Goal: Task Accomplishment & Management: Complete application form

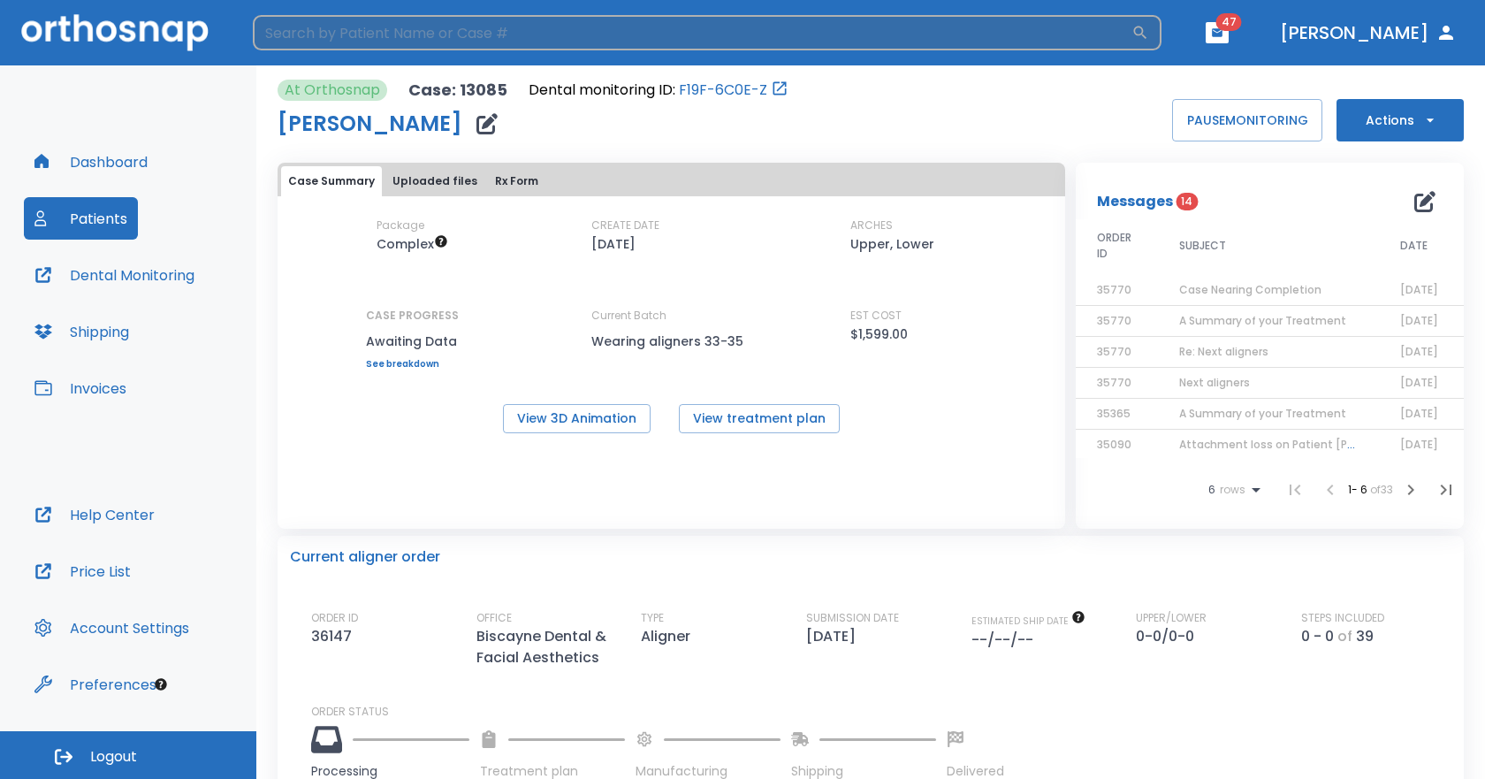
click at [470, 34] on input "search" at bounding box center [692, 32] width 879 height 35
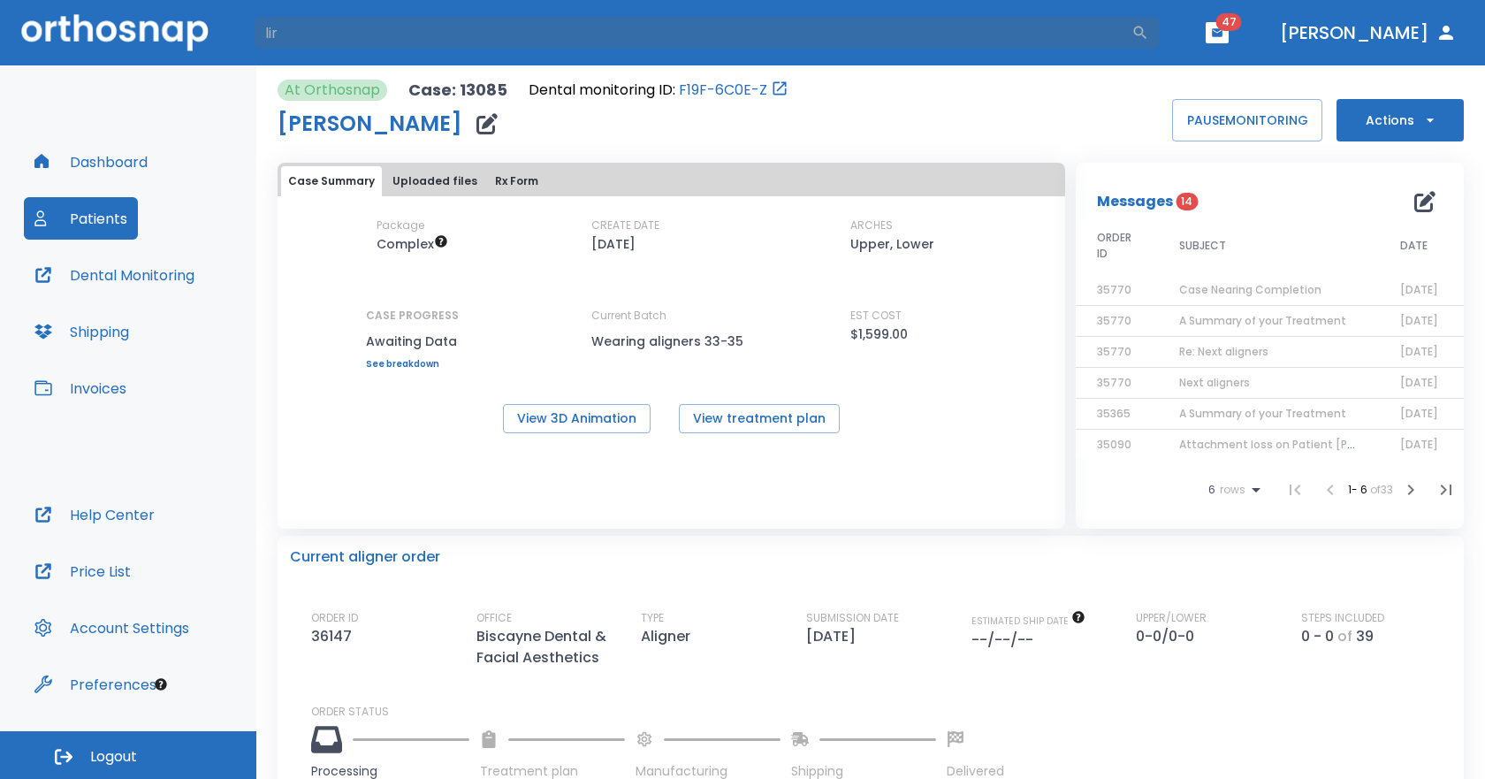
type input "lir"
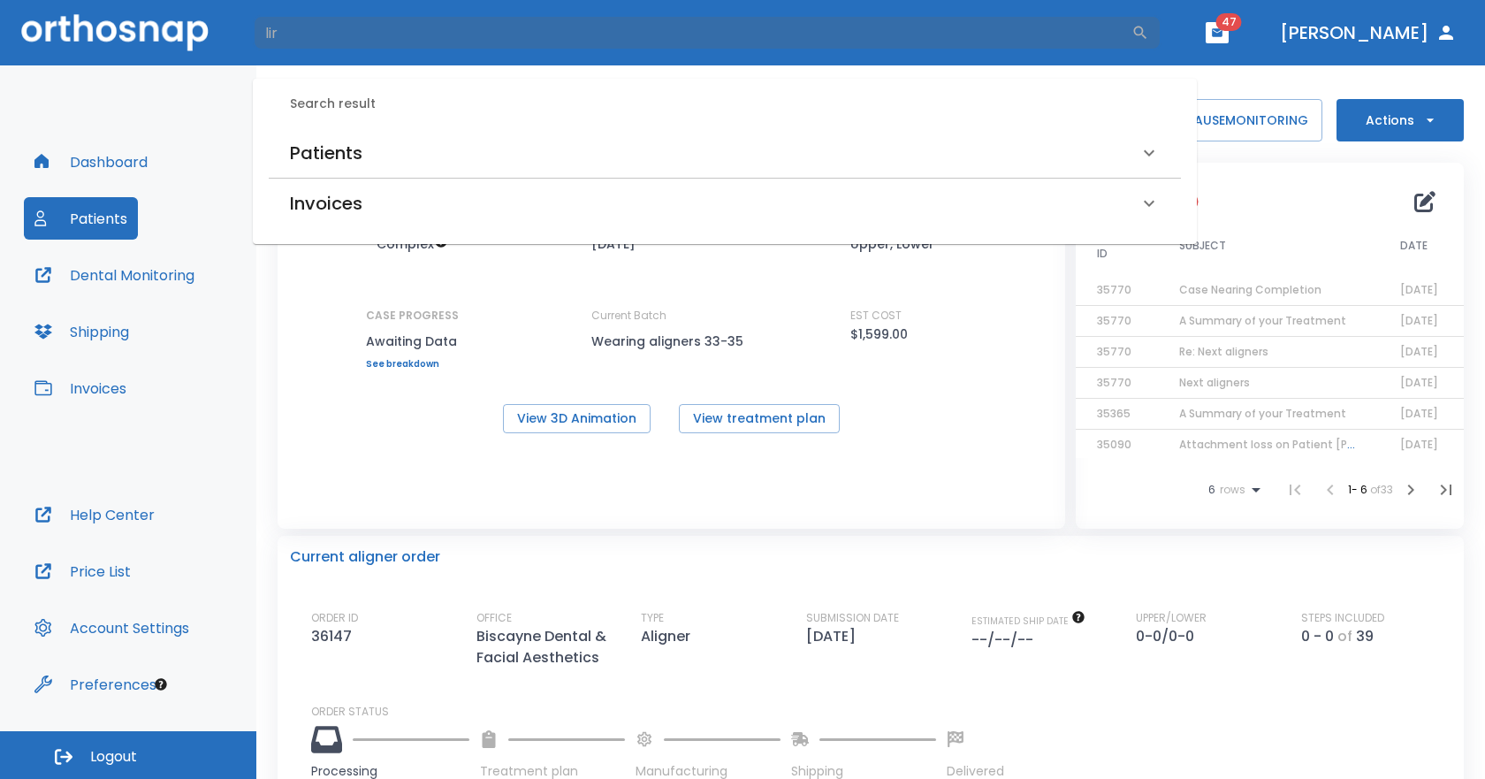
click at [324, 156] on h6 "Patients" at bounding box center [326, 153] width 72 height 28
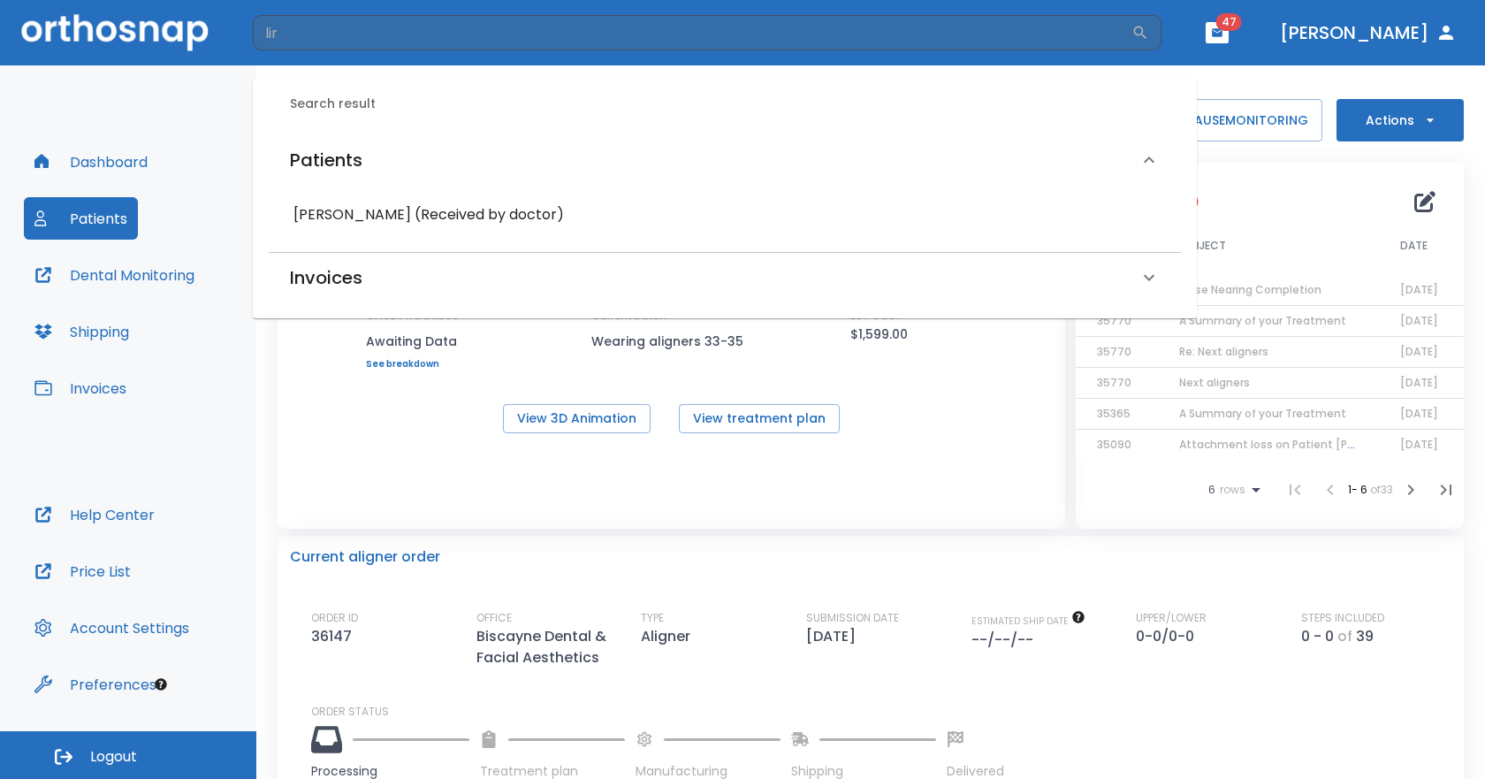
click at [344, 230] on div "[PERSON_NAME] (Received by doctor)" at bounding box center [725, 215] width 884 height 32
click at [352, 217] on h6 "[PERSON_NAME] (Received by doctor)" at bounding box center [725, 214] width 863 height 25
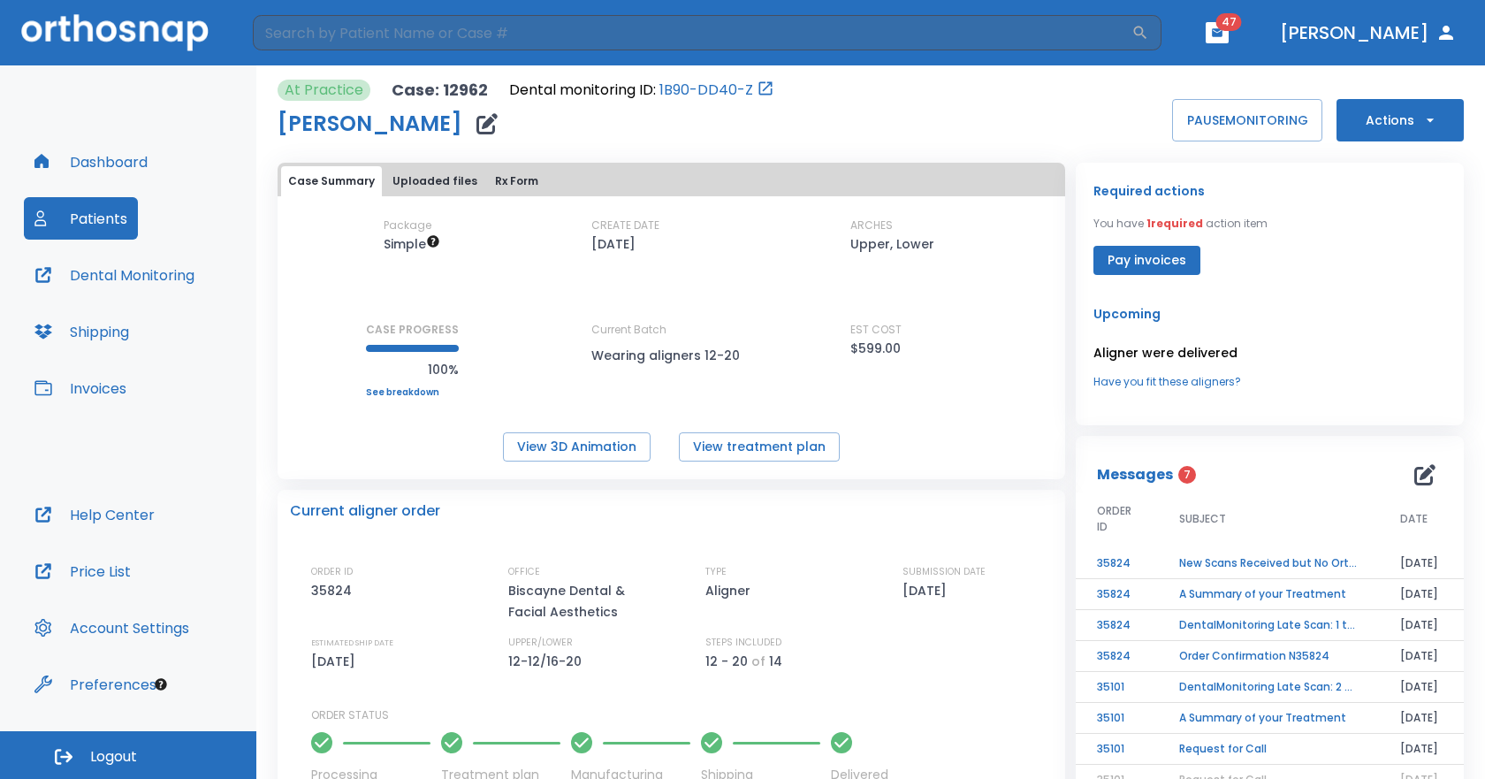
click at [1369, 103] on button "Actions" at bounding box center [1400, 120] width 127 height 42
click at [1367, 258] on p "Order Next Aligners" at bounding box center [1389, 259] width 100 height 16
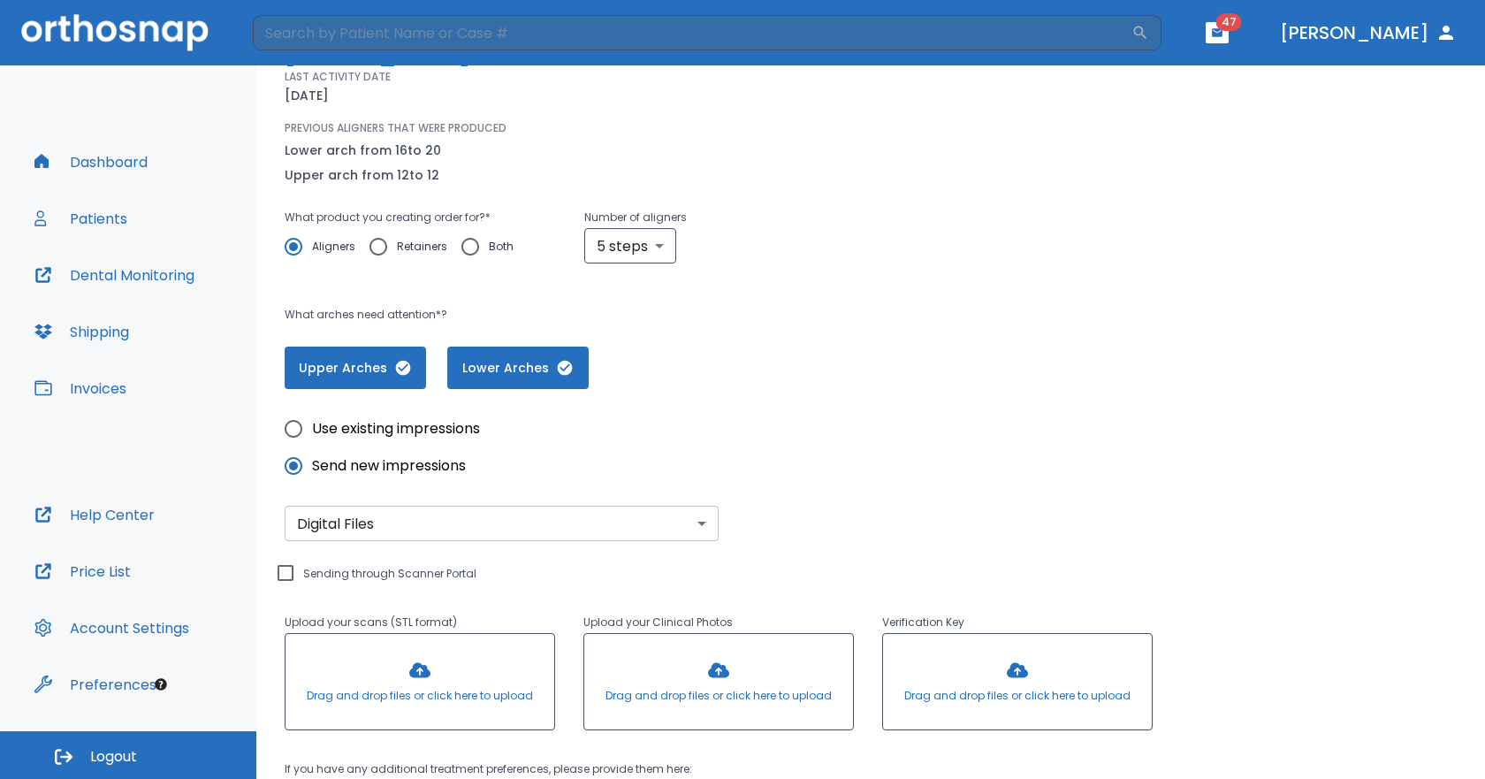
scroll to position [354, 0]
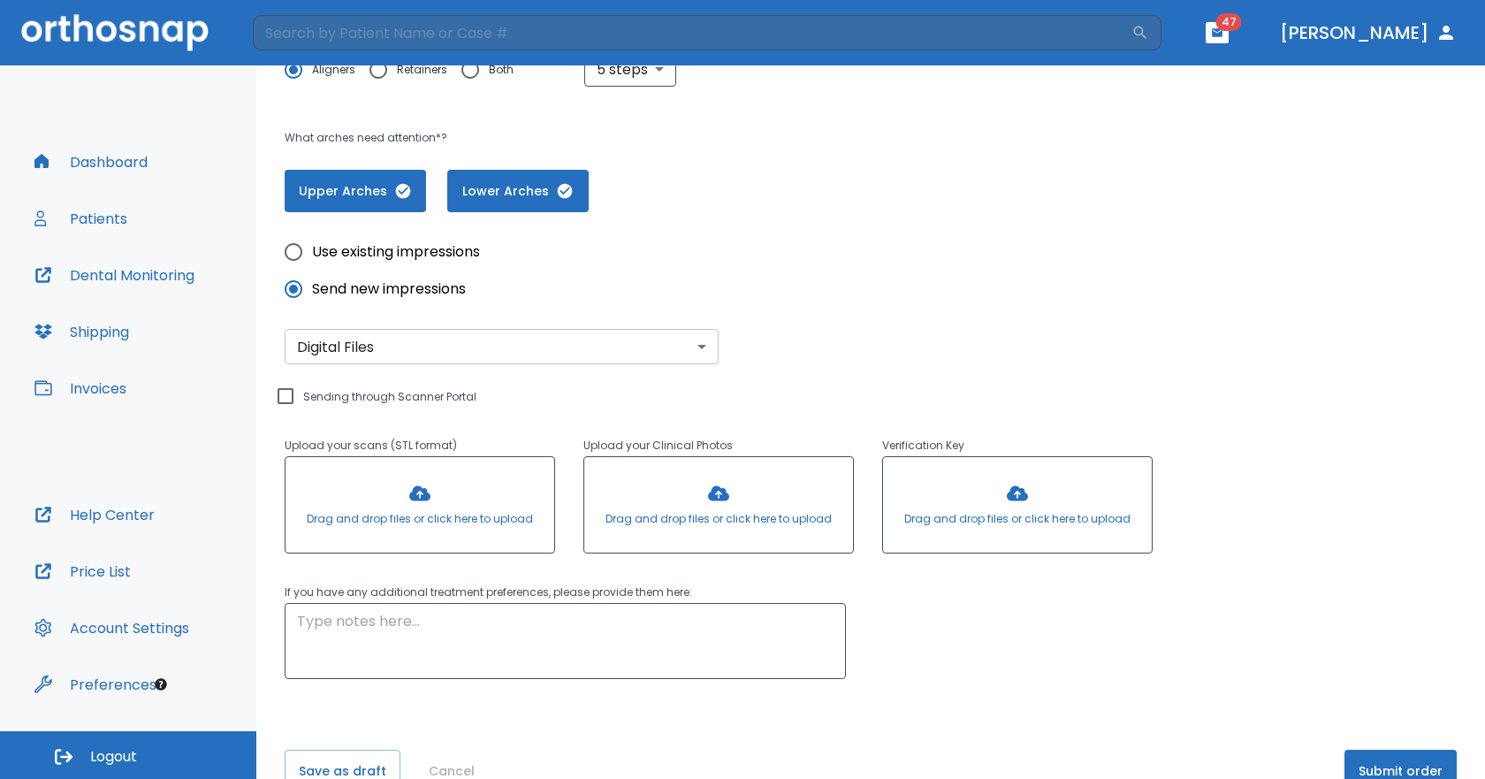
click at [286, 414] on div "Upload your scans (STL format) Drag and drop files or click here to upload" at bounding box center [405, 484] width 299 height 154
click at [293, 401] on input "Sending through Scanner Portal" at bounding box center [285, 395] width 21 height 21
checkbox input "true"
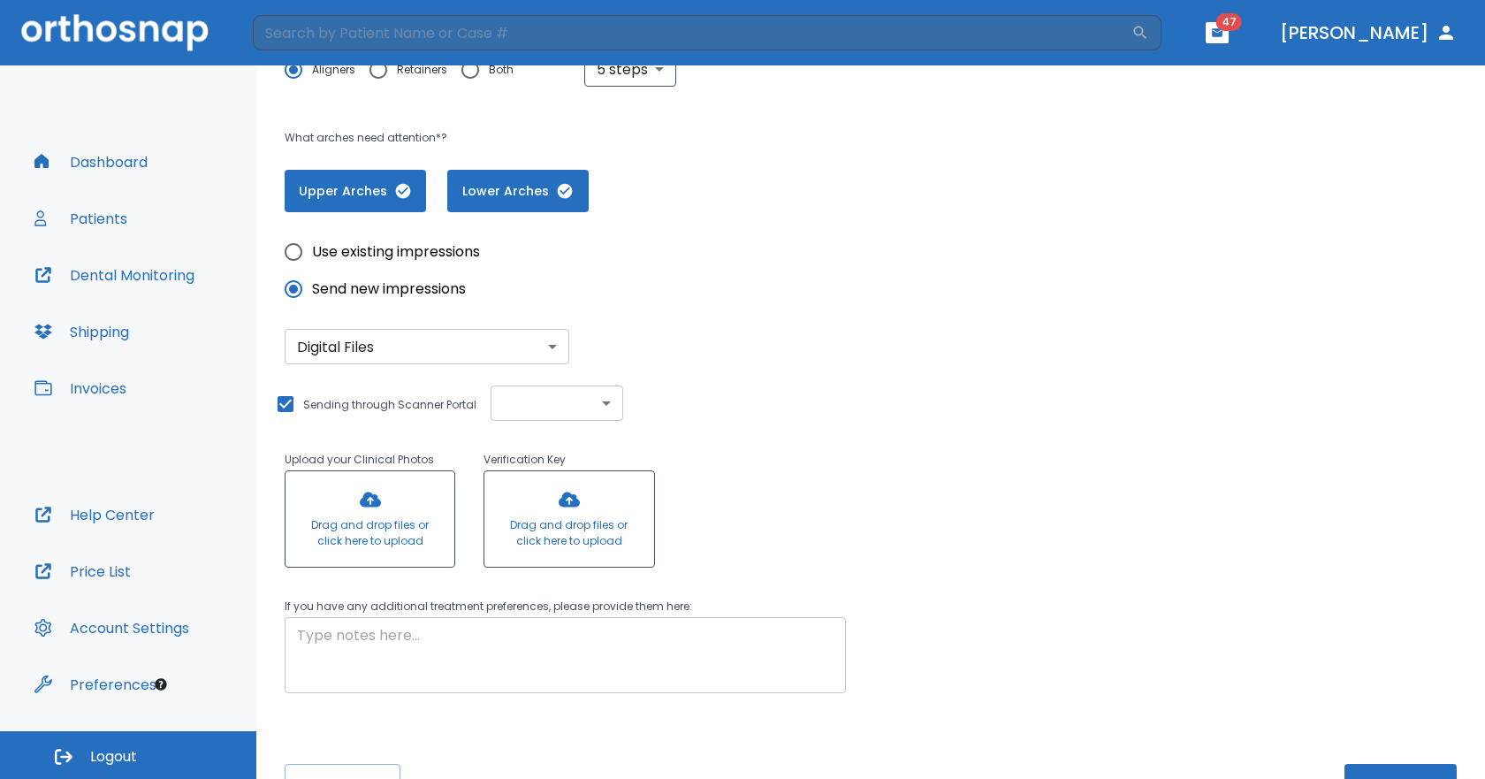
click at [513, 653] on textarea at bounding box center [565, 655] width 537 height 61
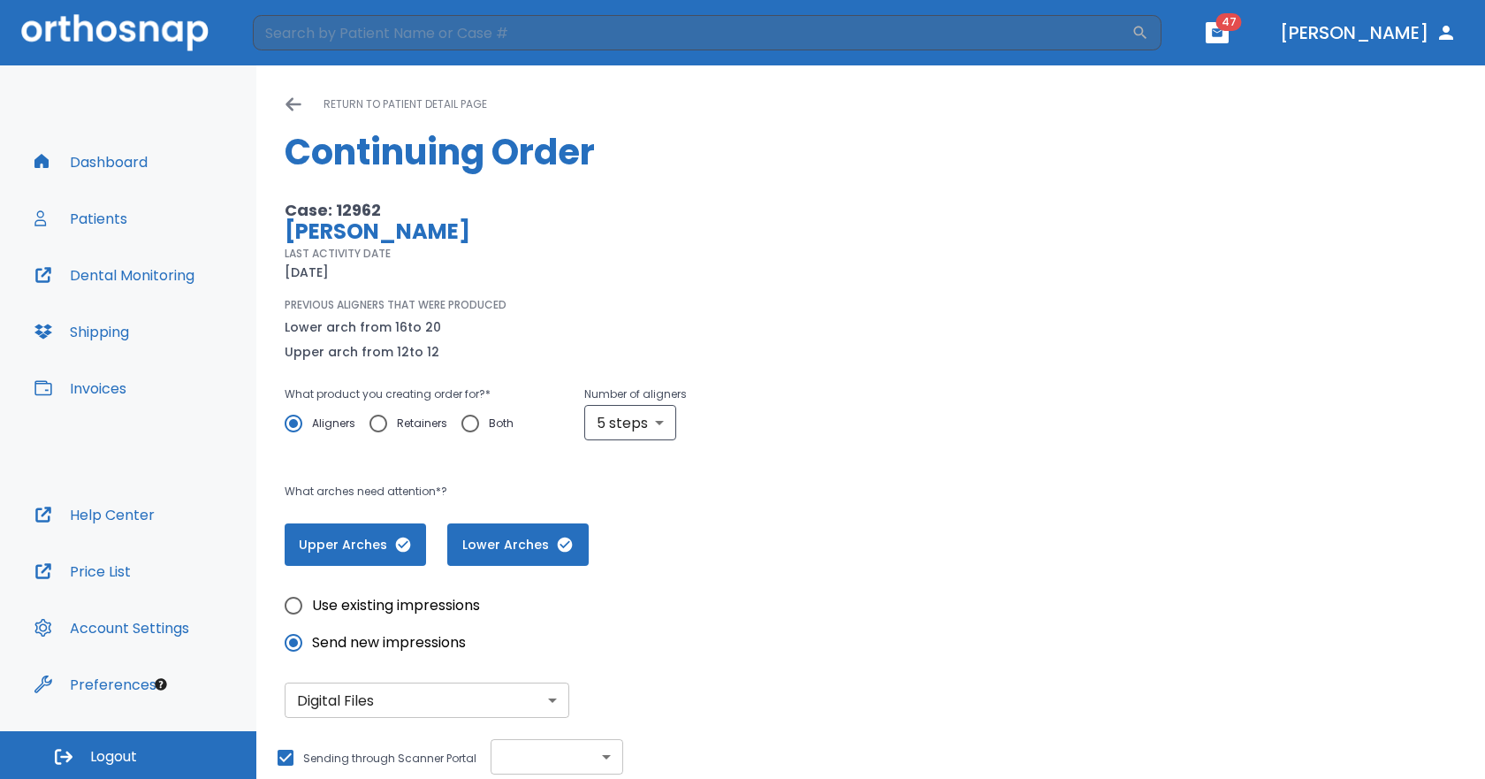
scroll to position [409, 0]
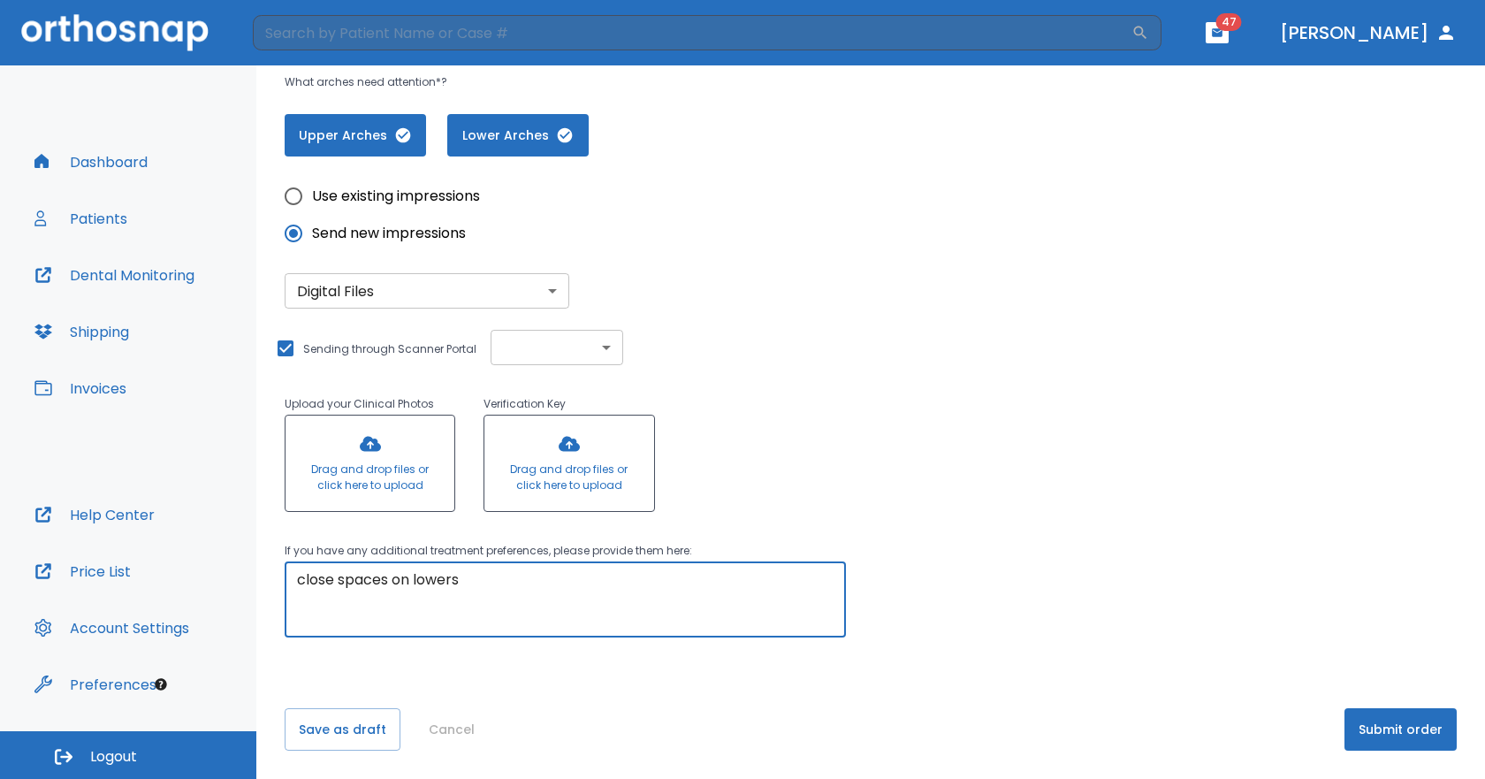
type textarea "close spaces on lowers"
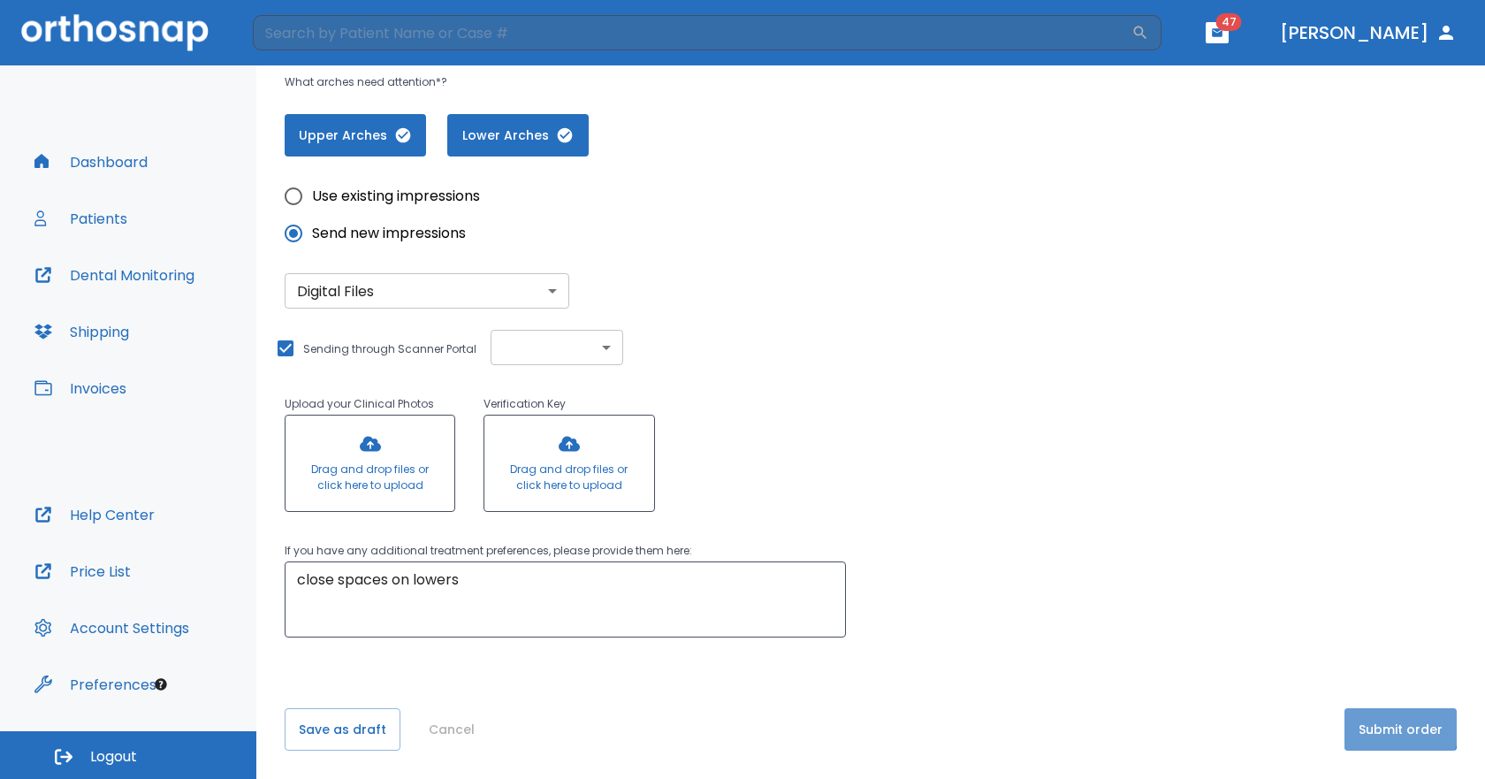
click at [1373, 721] on button "Submit order" at bounding box center [1401, 729] width 112 height 42
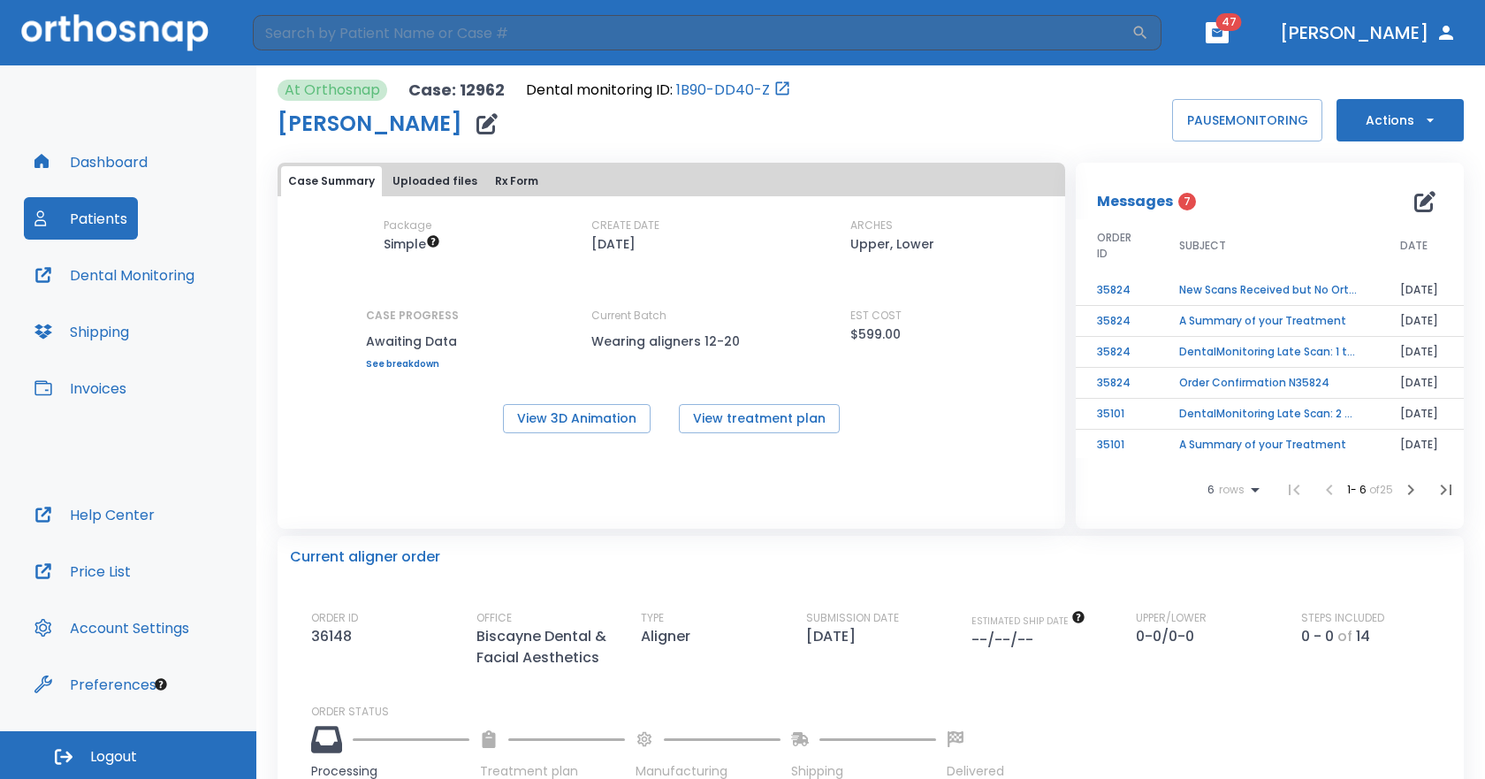
click at [1274, 282] on td "New Scans Received but No Orthosnap Order" at bounding box center [1268, 290] width 221 height 31
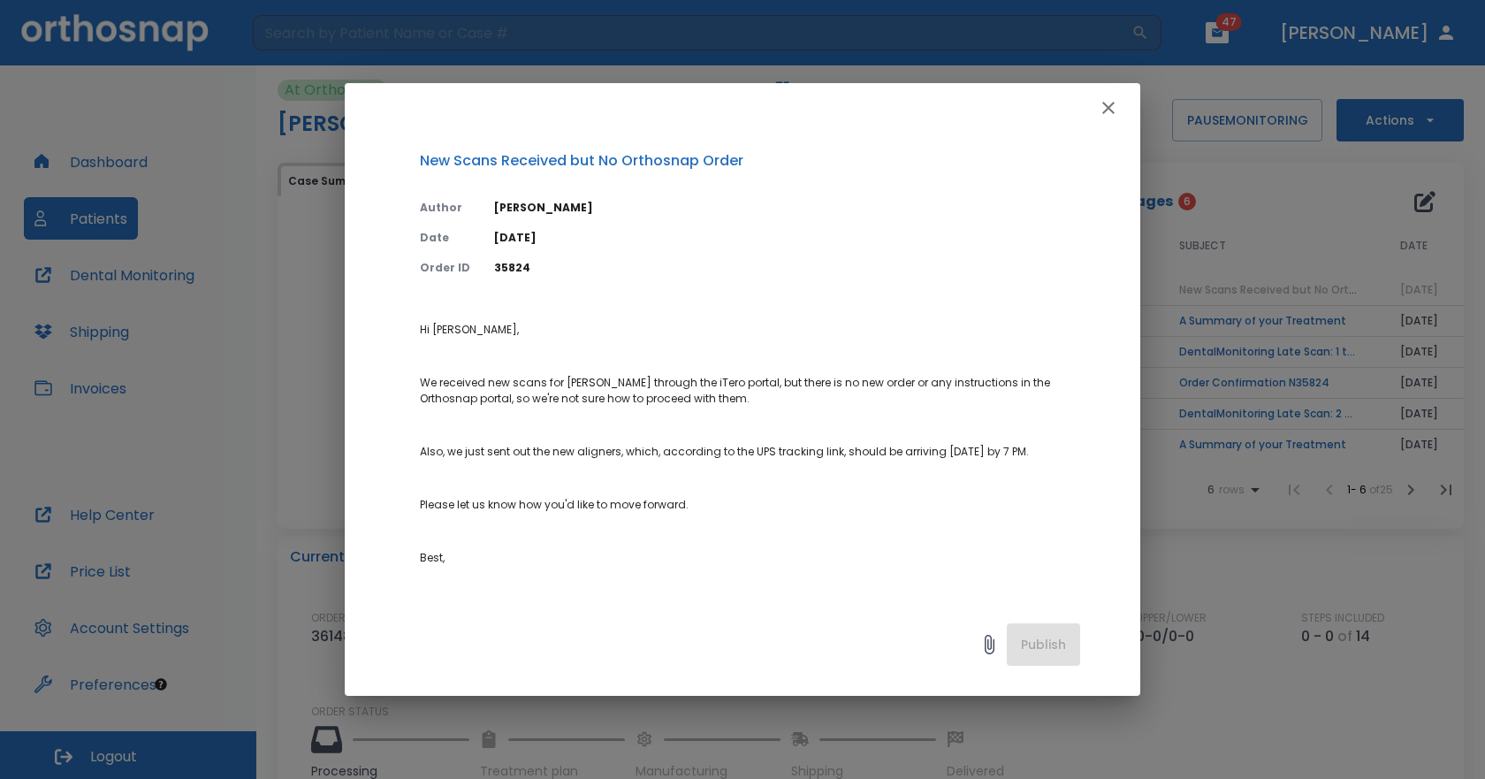
click at [1119, 100] on button "button" at bounding box center [1108, 107] width 35 height 35
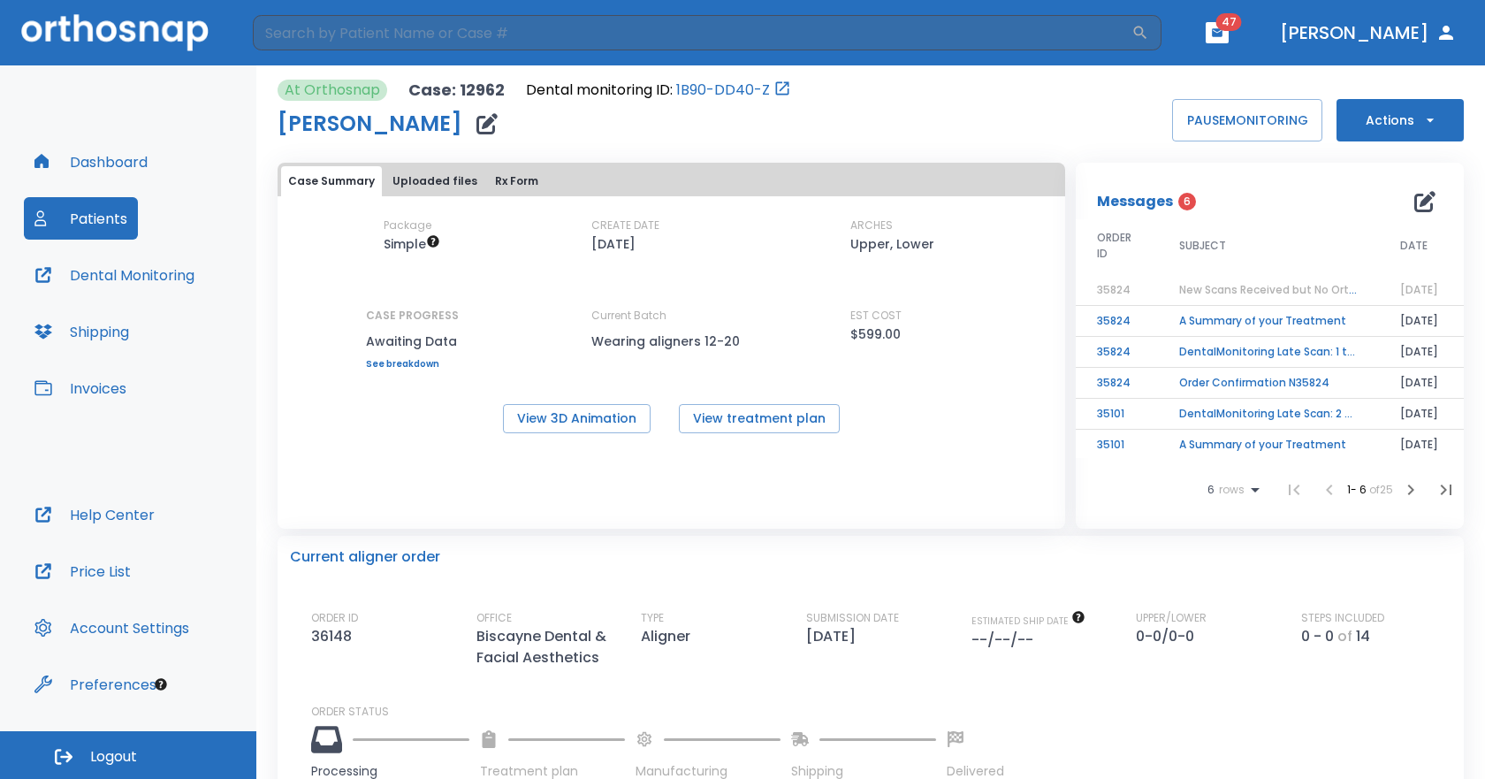
click at [118, 236] on button "Patients" at bounding box center [81, 218] width 114 height 42
